Goal: Transaction & Acquisition: Download file/media

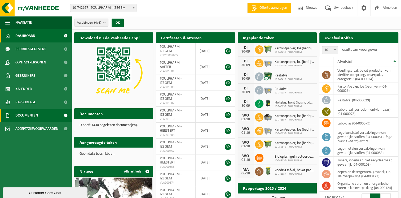
click at [37, 112] on span "Documenten" at bounding box center [26, 115] width 23 height 13
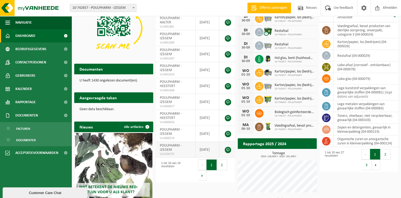
scroll to position [90, 0]
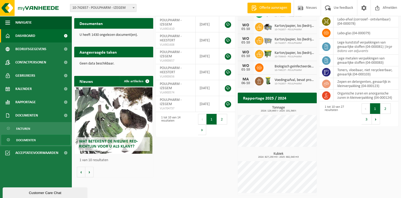
click at [41, 138] on link "Documenten" at bounding box center [35, 140] width 69 height 10
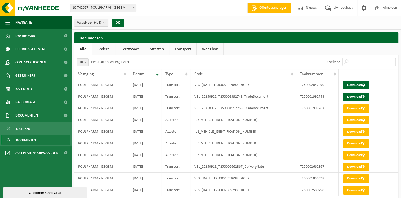
click at [161, 48] on link "Attesten" at bounding box center [156, 49] width 25 height 12
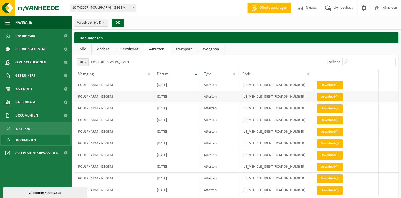
click at [324, 96] on link "Download" at bounding box center [330, 96] width 26 height 8
click at [330, 85] on link "Download" at bounding box center [330, 85] width 26 height 8
click at [329, 109] on link "Download" at bounding box center [330, 108] width 26 height 8
click at [330, 122] on link "Download" at bounding box center [330, 120] width 26 height 8
click at [333, 131] on link "Download" at bounding box center [330, 131] width 26 height 8
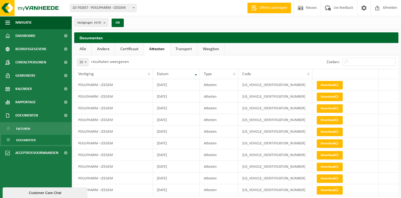
click at [132, 48] on link "Certificaat" at bounding box center [129, 49] width 29 height 12
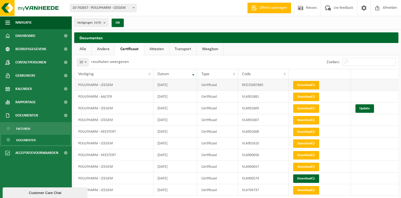
click at [313, 84] on span at bounding box center [313, 84] width 3 height 3
click at [191, 45] on link "Transport" at bounding box center [182, 49] width 27 height 12
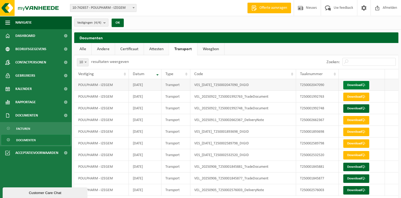
click at [357, 85] on link "Download" at bounding box center [356, 85] width 26 height 8
click at [355, 95] on link "Download" at bounding box center [356, 96] width 26 height 8
click at [348, 131] on link "Download" at bounding box center [356, 131] width 26 height 8
click at [356, 155] on link "Download" at bounding box center [356, 155] width 26 height 8
click at [358, 107] on link "Download" at bounding box center [356, 108] width 26 height 8
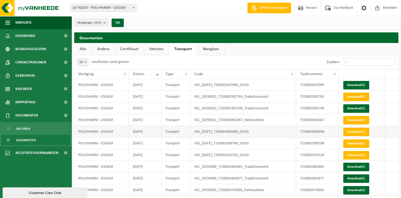
scroll to position [17, 0]
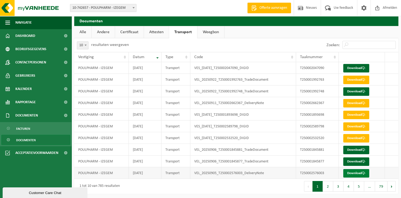
click at [362, 173] on span at bounding box center [363, 172] width 3 height 3
click at [353, 69] on link "Download" at bounding box center [356, 68] width 26 height 8
